Goal: Task Accomplishment & Management: Use online tool/utility

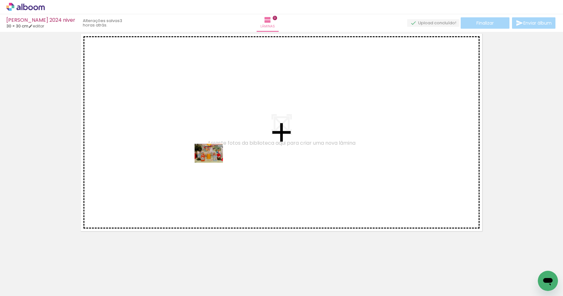
drag, startPoint x: 171, startPoint y: 272, endPoint x: 214, endPoint y: 163, distance: 117.9
click at [214, 163] on quentale-workspace at bounding box center [281, 148] width 563 height 296
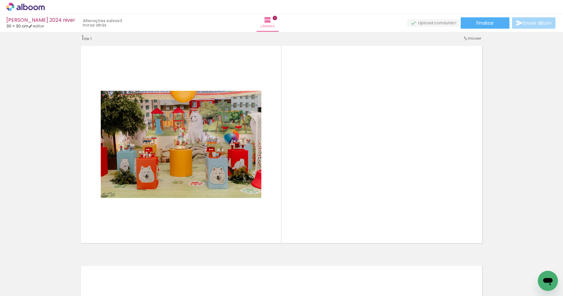
scroll to position [0, 353]
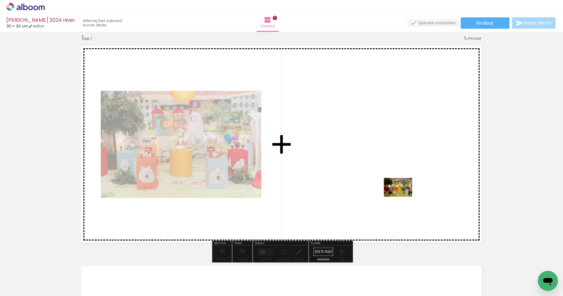
drag, startPoint x: 458, startPoint y: 277, endPoint x: 403, endPoint y: 196, distance: 98.2
click at [403, 196] on quentale-workspace at bounding box center [281, 148] width 563 height 296
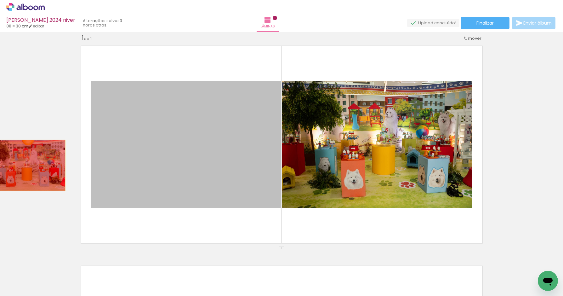
drag, startPoint x: 174, startPoint y: 166, endPoint x: 27, endPoint y: 165, distance: 147.1
click at [27, 166] on div "Inserir lâmina 1 de 1" at bounding box center [281, 246] width 563 height 440
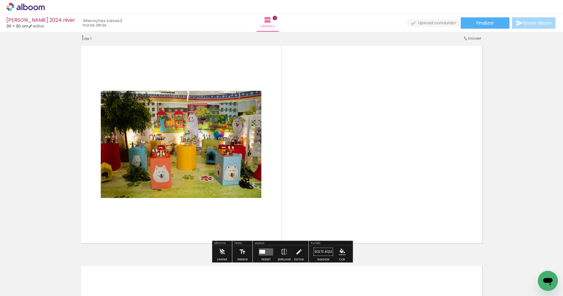
scroll to position [0, 0]
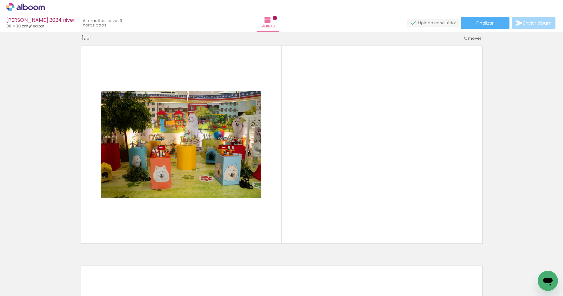
click at [156, 262] on iron-icon at bounding box center [155, 262] width 7 height 7
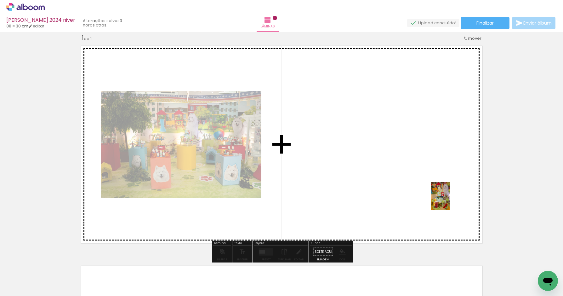
drag, startPoint x: 525, startPoint y: 274, endPoint x: 450, endPoint y: 201, distance: 105.6
click at [450, 201] on quentale-workspace at bounding box center [281, 148] width 563 height 296
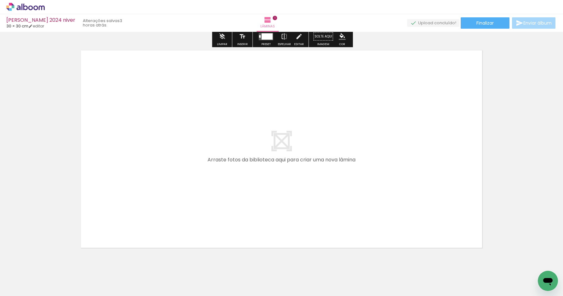
scroll to position [240, 0]
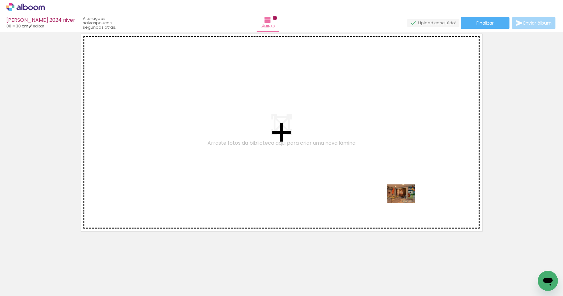
drag, startPoint x: 421, startPoint y: 276, endPoint x: 406, endPoint y: 203, distance: 74.1
click at [406, 203] on quentale-workspace at bounding box center [281, 148] width 563 height 296
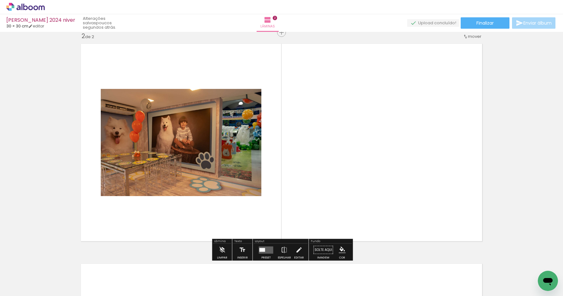
scroll to position [228, 0]
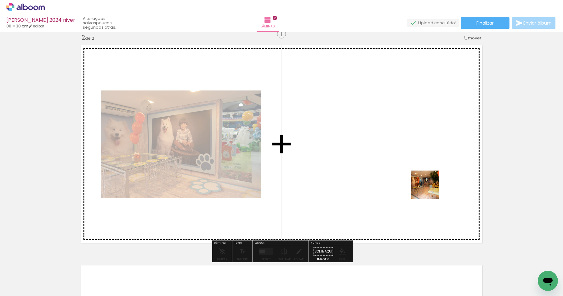
drag, startPoint x: 452, startPoint y: 275, endPoint x: 426, endPoint y: 184, distance: 94.5
click at [426, 184] on quentale-workspace at bounding box center [281, 148] width 563 height 296
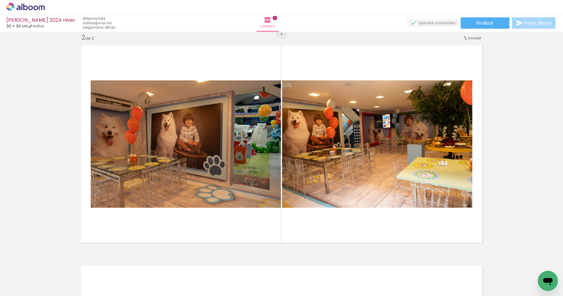
scroll to position [0, 393]
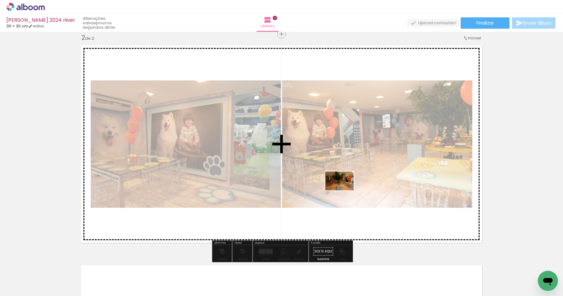
drag, startPoint x: 344, startPoint y: 280, endPoint x: 344, endPoint y: 190, distance: 89.8
click at [344, 190] on quentale-workspace at bounding box center [281, 148] width 563 height 296
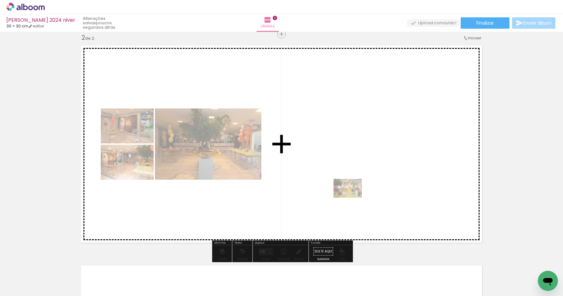
drag, startPoint x: 380, startPoint y: 276, endPoint x: 352, endPoint y: 197, distance: 83.3
click at [352, 197] on quentale-workspace at bounding box center [281, 148] width 563 height 296
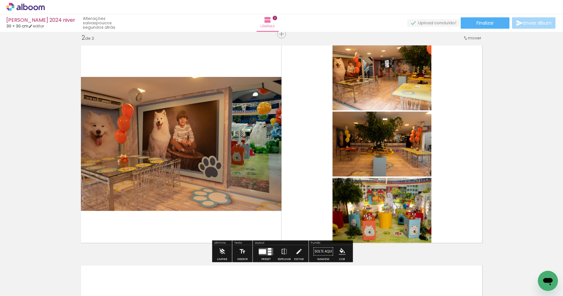
click at [25, 275] on input "Todas as fotos" at bounding box center [18, 276] width 24 height 5
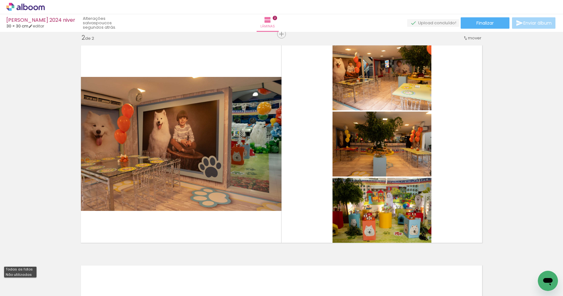
click at [0, 0] on slot "Não utilizadas" at bounding box center [0, 0] width 0 height 0
type input "Não utilizadas"
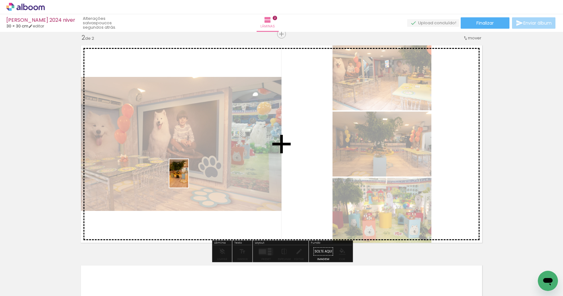
drag, startPoint x: 161, startPoint y: 279, endPoint x: 189, endPoint y: 178, distance: 105.4
click at [189, 178] on quentale-workspace at bounding box center [281, 148] width 563 height 296
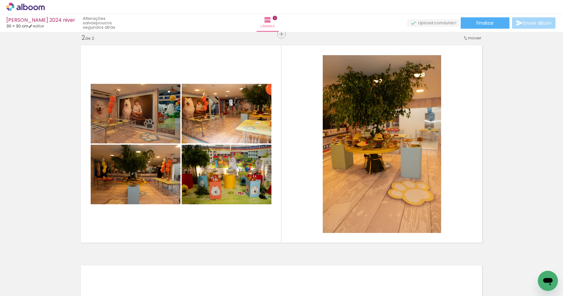
scroll to position [0, 0]
click at [378, 279] on div at bounding box center [380, 274] width 31 height 21
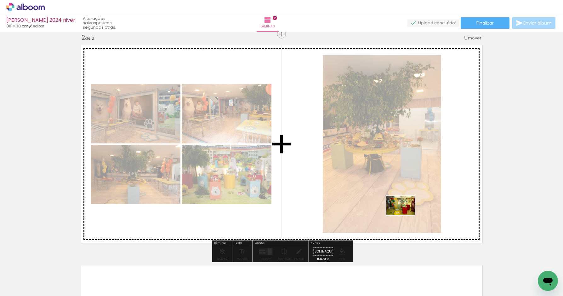
drag, startPoint x: 417, startPoint y: 276, endPoint x: 405, endPoint y: 214, distance: 62.5
click at [405, 214] on quentale-workspace at bounding box center [281, 148] width 563 height 296
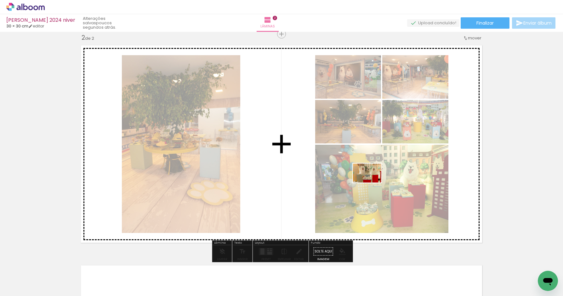
drag, startPoint x: 378, startPoint y: 278, endPoint x: 372, endPoint y: 183, distance: 95.9
click at [372, 183] on quentale-workspace at bounding box center [281, 148] width 563 height 296
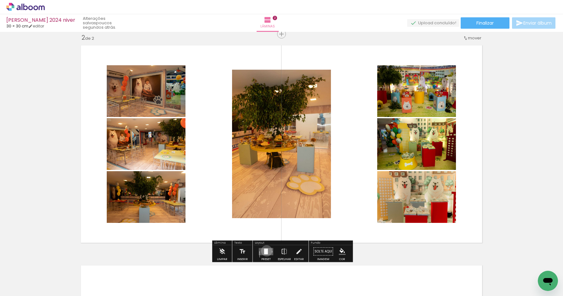
click at [265, 250] on div at bounding box center [266, 251] width 4 height 6
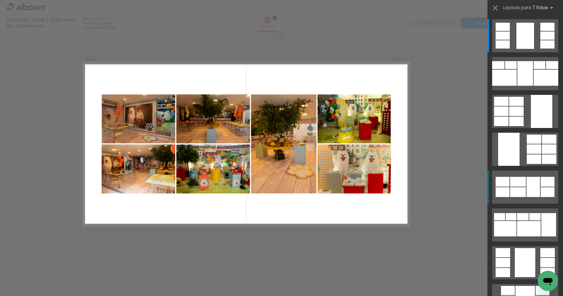
click at [523, 192] on div at bounding box center [518, 192] width 16 height 10
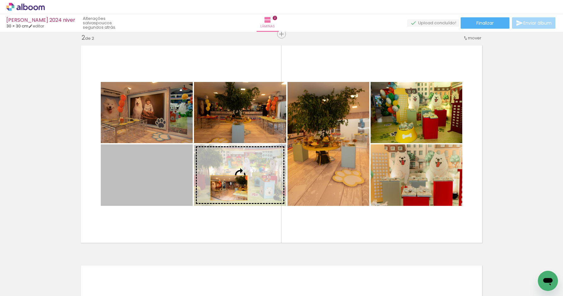
drag, startPoint x: 167, startPoint y: 187, endPoint x: 233, endPoint y: 187, distance: 65.5
click at [0, 0] on slot at bounding box center [0, 0] width 0 height 0
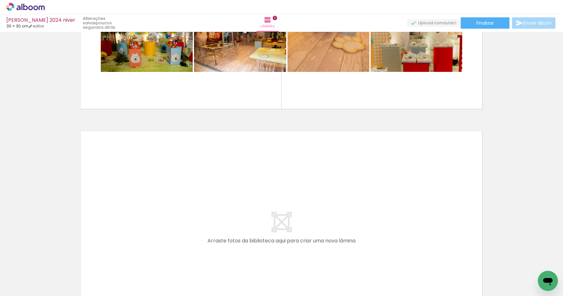
scroll to position [0, 62]
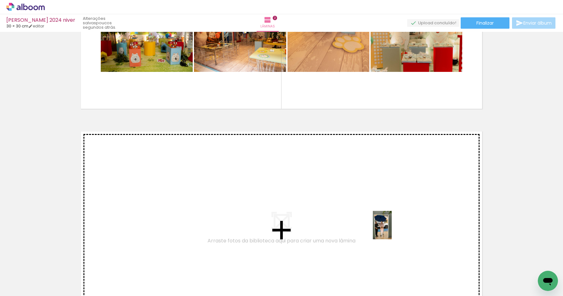
drag, startPoint x: 462, startPoint y: 270, endPoint x: 392, endPoint y: 229, distance: 80.7
click at [392, 229] on quentale-workspace at bounding box center [281, 148] width 563 height 296
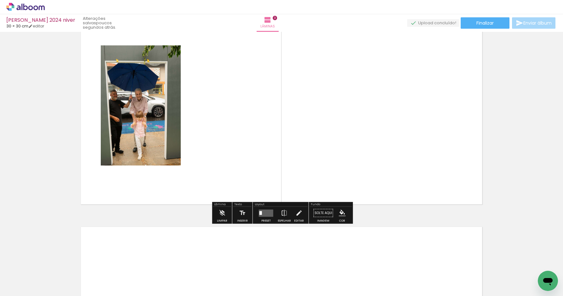
scroll to position [487, 0]
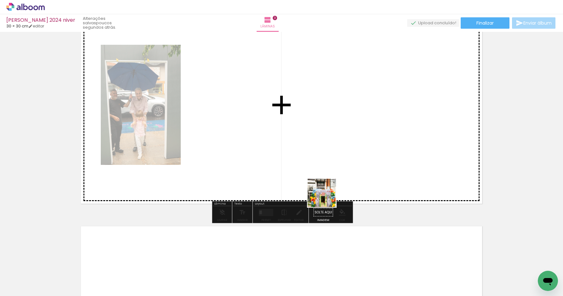
drag, startPoint x: 357, startPoint y: 273, endPoint x: 326, endPoint y: 193, distance: 86.2
click at [326, 194] on quentale-workspace at bounding box center [281, 148] width 563 height 296
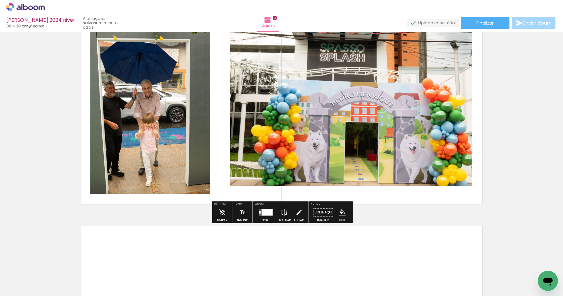
click at [266, 215] on div at bounding box center [267, 212] width 11 height 6
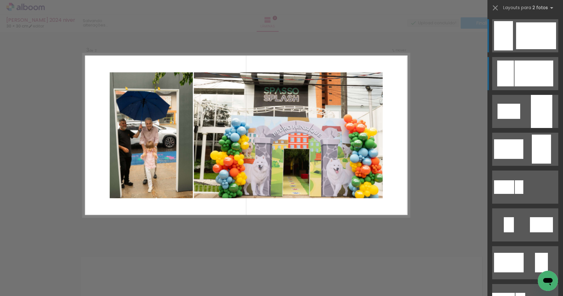
scroll to position [448, 0]
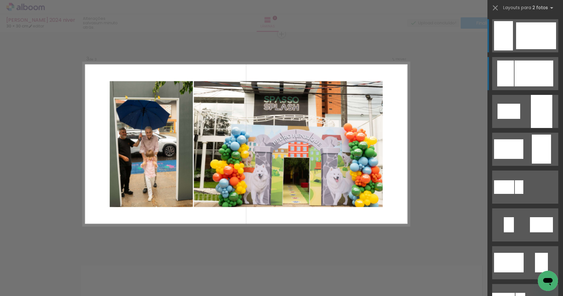
click at [533, 70] on div at bounding box center [534, 73] width 39 height 26
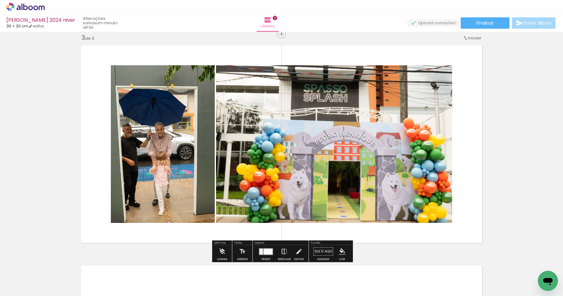
click at [282, 251] on iron-icon at bounding box center [284, 251] width 7 height 13
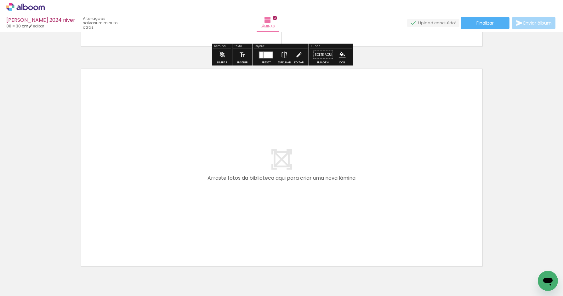
scroll to position [660, 0]
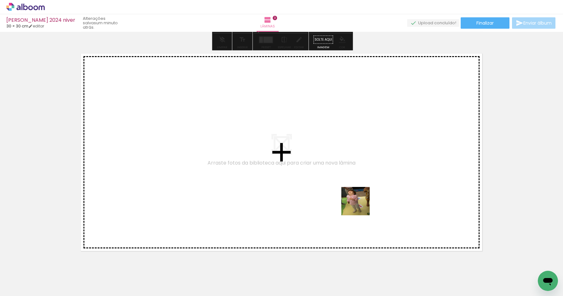
click at [354, 200] on quentale-workspace at bounding box center [281, 148] width 563 height 296
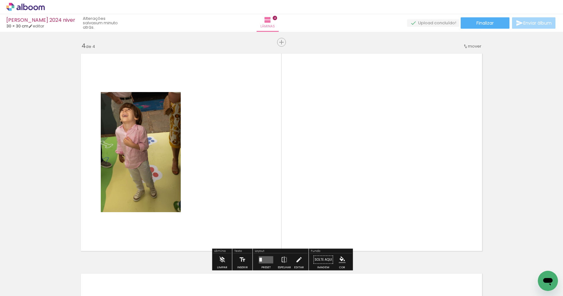
scroll to position [668, 0]
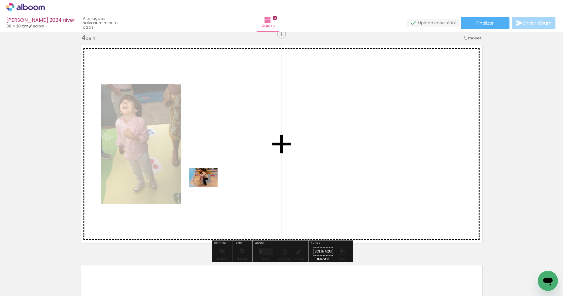
drag, startPoint x: 139, startPoint y: 276, endPoint x: 208, endPoint y: 187, distance: 112.8
click at [208, 187] on quentale-workspace at bounding box center [281, 148] width 563 height 296
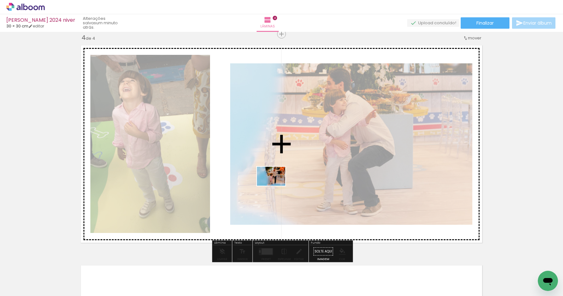
drag, startPoint x: 142, startPoint y: 277, endPoint x: 276, endPoint y: 185, distance: 162.8
click at [276, 185] on quentale-workspace at bounding box center [281, 148] width 563 height 296
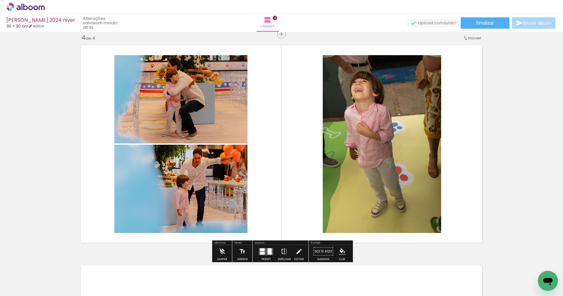
click at [265, 251] on quentale-layouter at bounding box center [266, 251] width 14 height 7
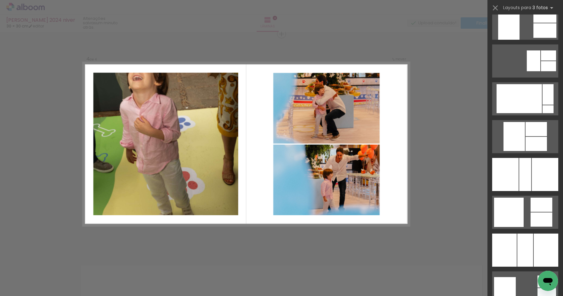
scroll to position [918, 0]
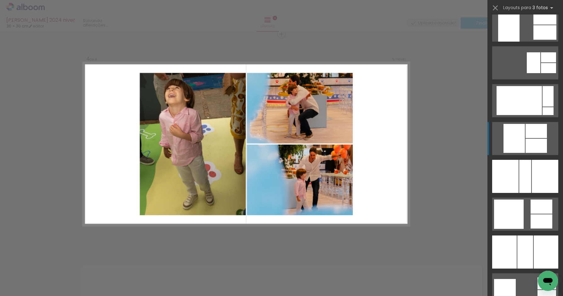
click at [537, 138] on quentale-layouter at bounding box center [525, 138] width 66 height 33
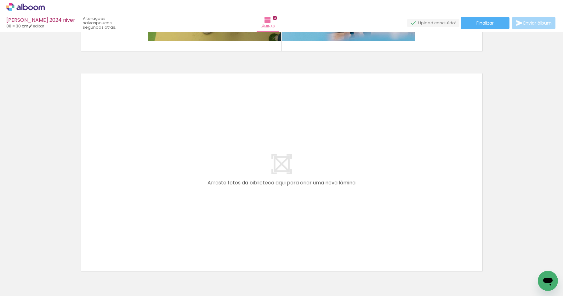
scroll to position [862, 0]
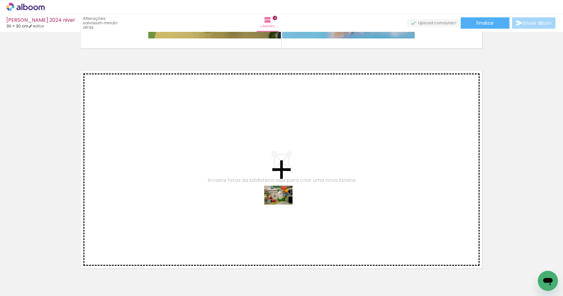
drag, startPoint x: 283, startPoint y: 274, endPoint x: 283, endPoint y: 204, distance: 69.3
click at [283, 204] on quentale-workspace at bounding box center [281, 148] width 563 height 296
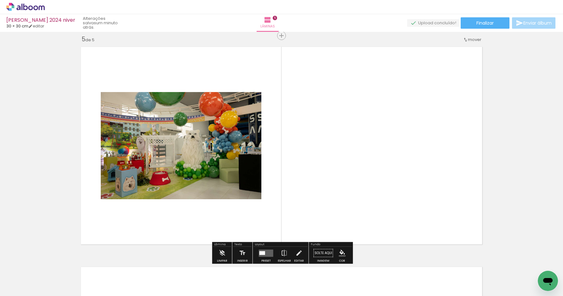
scroll to position [888, 0]
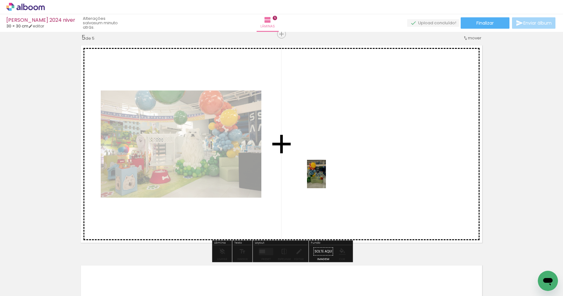
drag, startPoint x: 287, startPoint y: 271, endPoint x: 326, endPoint y: 179, distance: 99.8
click at [326, 179] on quentale-workspace at bounding box center [281, 148] width 563 height 296
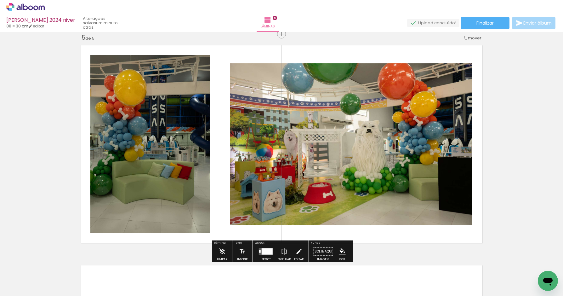
scroll to position [0, 0]
click at [264, 249] on div at bounding box center [267, 251] width 11 height 6
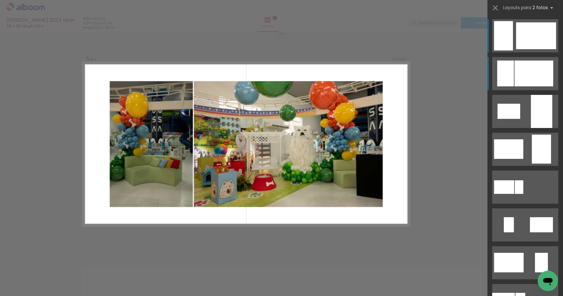
click at [520, 71] on div at bounding box center [534, 73] width 39 height 26
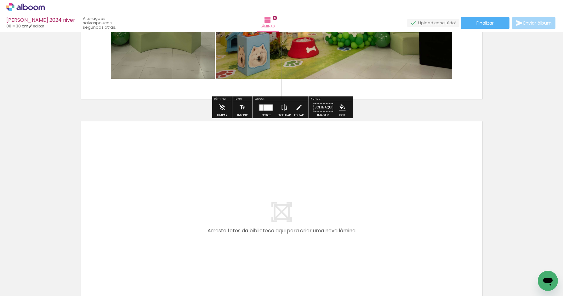
scroll to position [1119, 0]
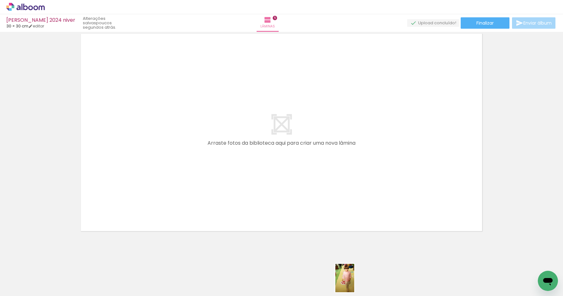
drag, startPoint x: 348, startPoint y: 271, endPoint x: 354, endPoint y: 281, distance: 11.4
click at [354, 283] on div at bounding box center [345, 274] width 21 height 31
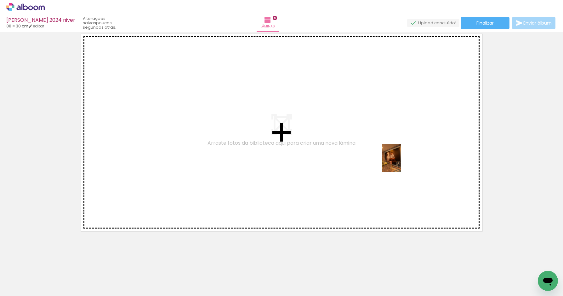
drag, startPoint x: 451, startPoint y: 270, endPoint x: 401, endPoint y: 163, distance: 118.0
click at [401, 163] on quentale-workspace at bounding box center [281, 148] width 563 height 296
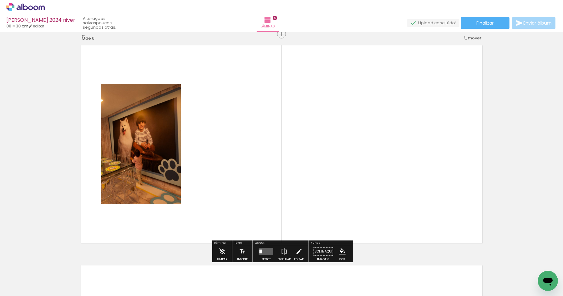
scroll to position [1107, 0]
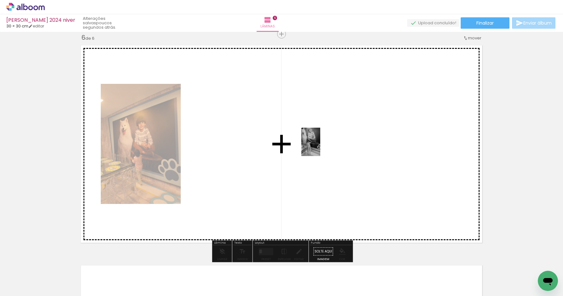
drag, startPoint x: 455, startPoint y: 266, endPoint x: 321, endPoint y: 146, distance: 179.6
click at [321, 146] on quentale-workspace at bounding box center [281, 148] width 563 height 296
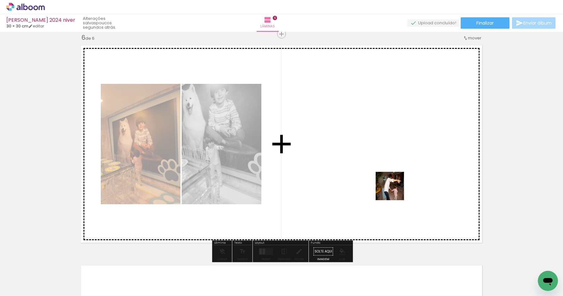
drag, startPoint x: 419, startPoint y: 279, endPoint x: 393, endPoint y: 181, distance: 101.8
click at [393, 181] on quentale-workspace at bounding box center [281, 148] width 563 height 296
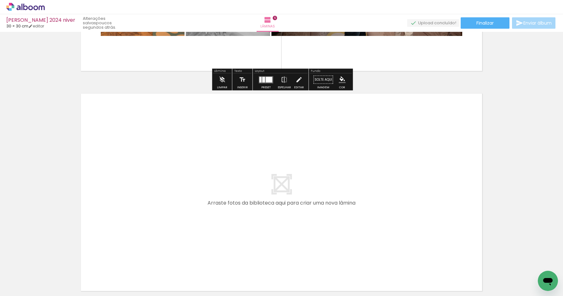
scroll to position [1296, 0]
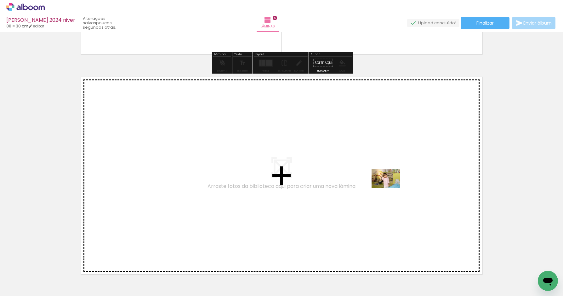
click at [391, 188] on quentale-workspace at bounding box center [281, 148] width 563 height 296
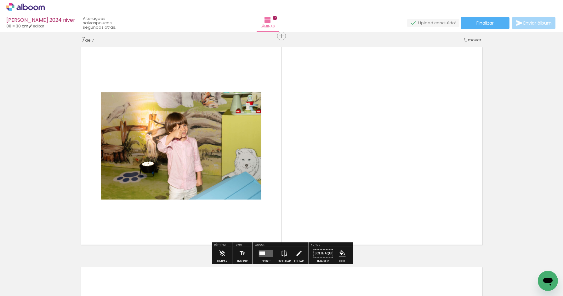
scroll to position [1327, 0]
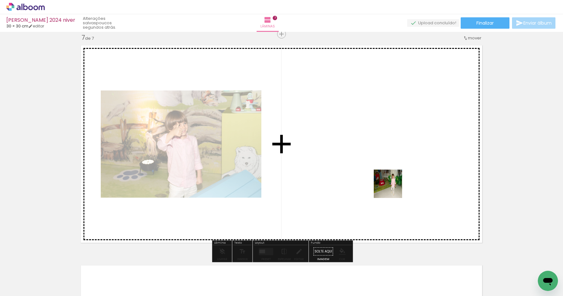
click at [392, 187] on quentale-workspace at bounding box center [281, 148] width 563 height 296
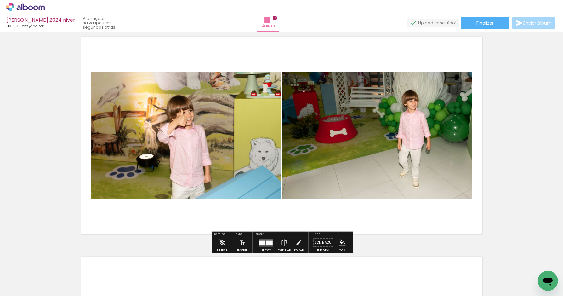
scroll to position [1337, 0]
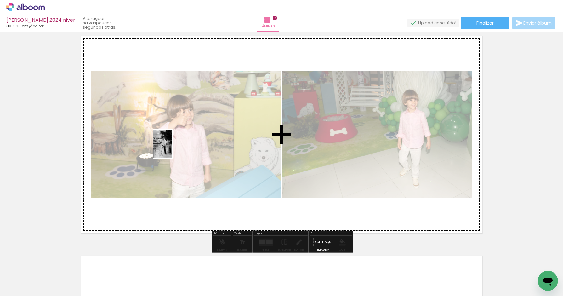
drag, startPoint x: 172, startPoint y: 273, endPoint x: 172, endPoint y: 149, distance: 124.4
click at [172, 149] on quentale-workspace at bounding box center [281, 148] width 563 height 296
